Goal: Check status: Check status

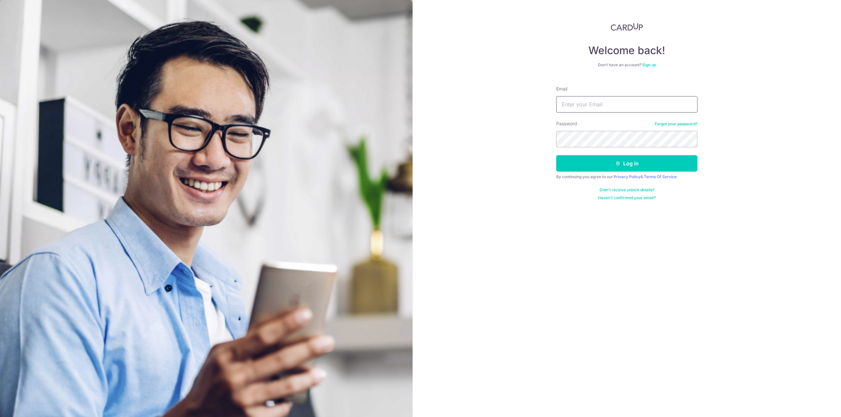
click at [602, 104] on input "Email" at bounding box center [626, 104] width 141 height 16
type input "[EMAIL_ADDRESS][DOMAIN_NAME]"
click at [615, 159] on button "Log in" at bounding box center [626, 163] width 141 height 16
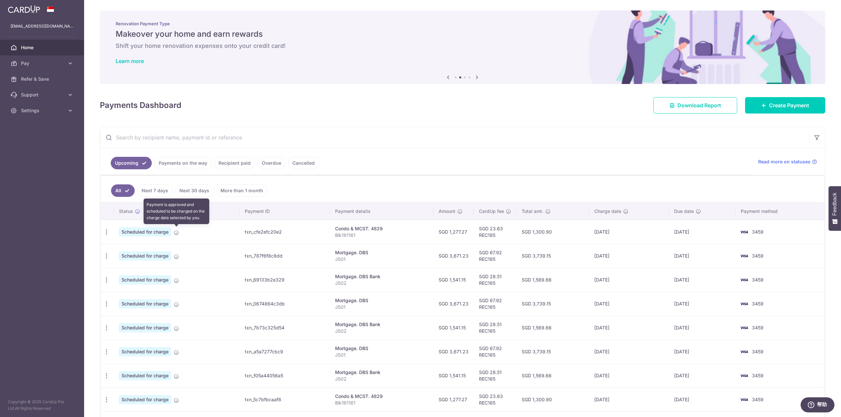
click at [177, 232] on icon at bounding box center [176, 232] width 5 height 5
click at [105, 231] on icon "button" at bounding box center [106, 232] width 7 height 7
click at [202, 233] on td "Scheduled for charge" at bounding box center [177, 232] width 126 height 24
click at [346, 234] on p "Blk161161" at bounding box center [381, 235] width 93 height 7
